Goal: Check status

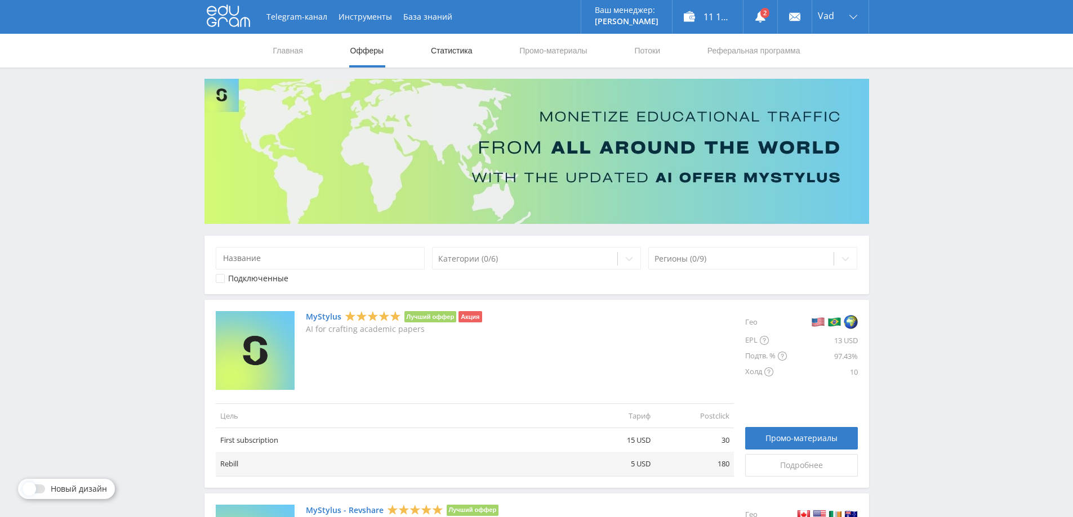
click at [461, 53] on link "Статистика" at bounding box center [452, 51] width 44 height 34
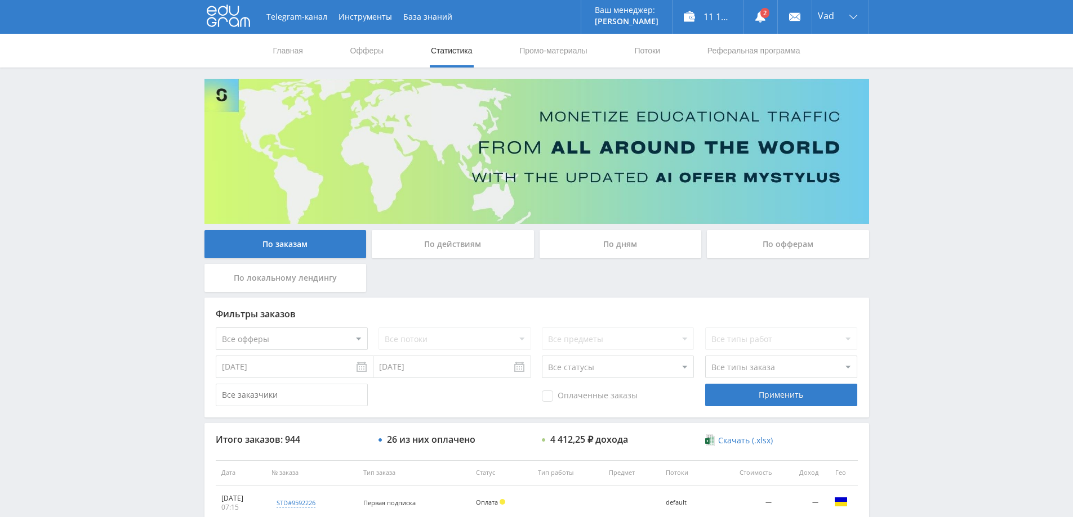
click at [578, 240] on div "По дням" at bounding box center [620, 244] width 162 height 28
click at [0, 0] on input "По дням" at bounding box center [0, 0] width 0 height 0
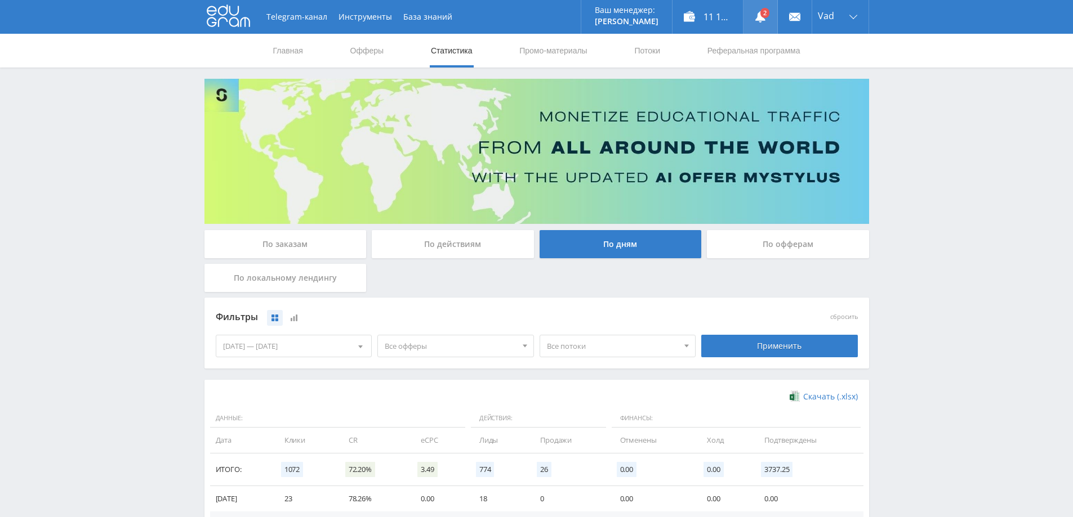
click at [755, 20] on use at bounding box center [760, 16] width 10 height 11
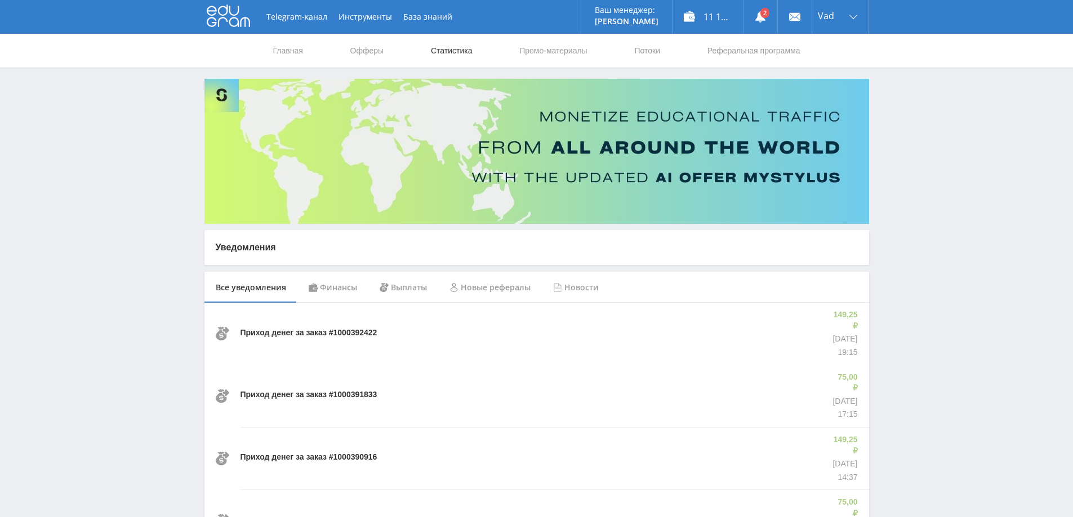
click at [434, 44] on link "Статистика" at bounding box center [452, 51] width 44 height 34
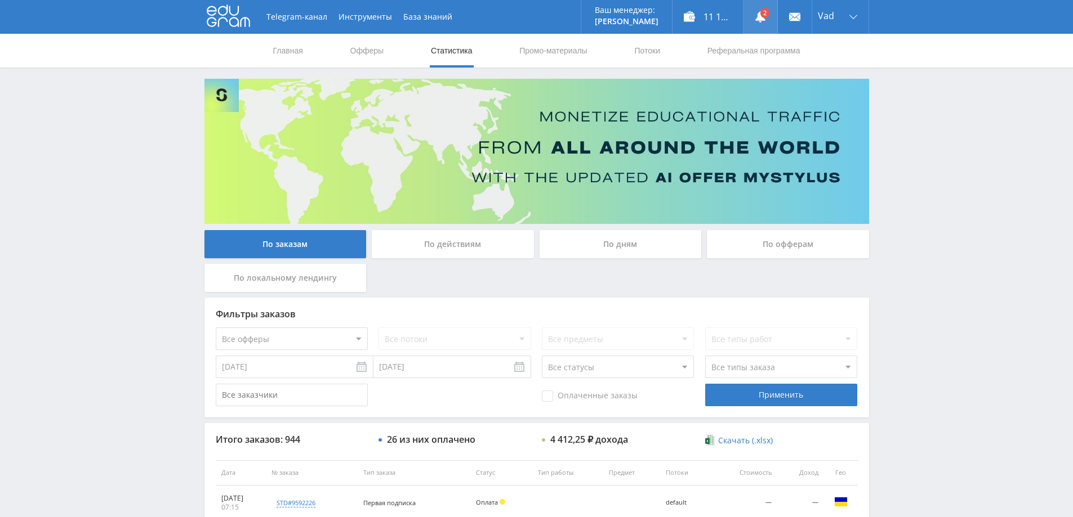
click at [763, 12] on link at bounding box center [760, 17] width 34 height 34
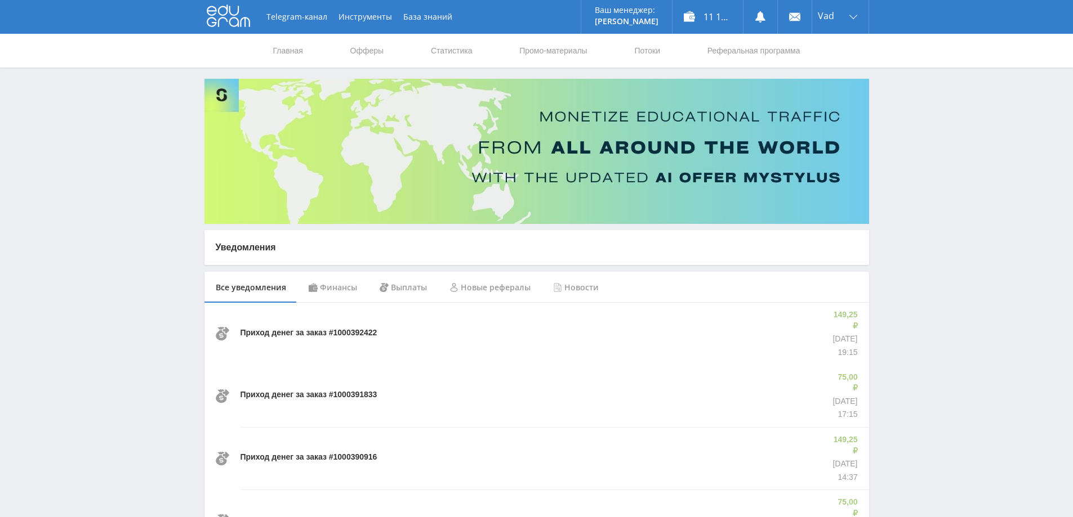
click at [341, 296] on div "Финансы" at bounding box center [332, 288] width 71 height 32
click at [403, 291] on div "Выплаты" at bounding box center [403, 288] width 70 height 32
